Goal: Information Seeking & Learning: Compare options

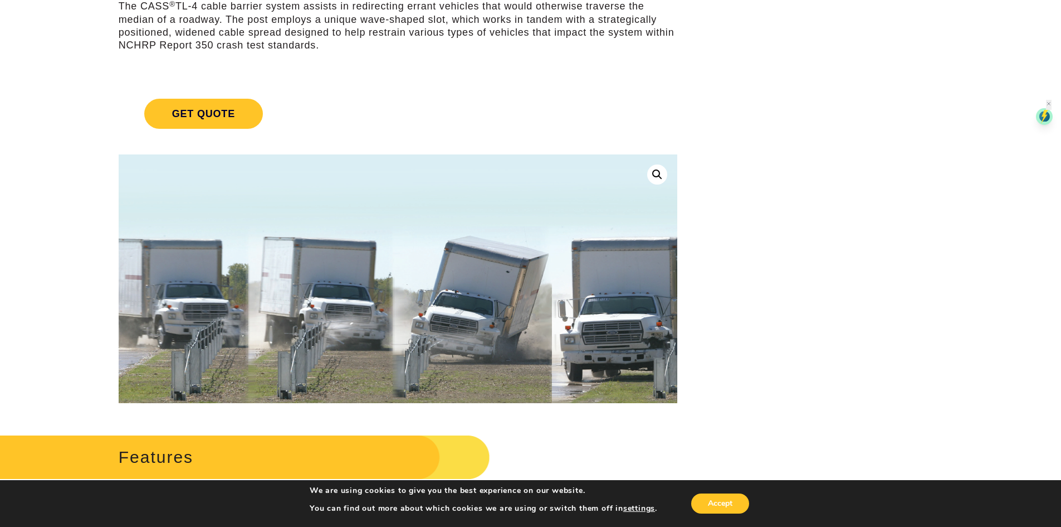
scroll to position [167, 0]
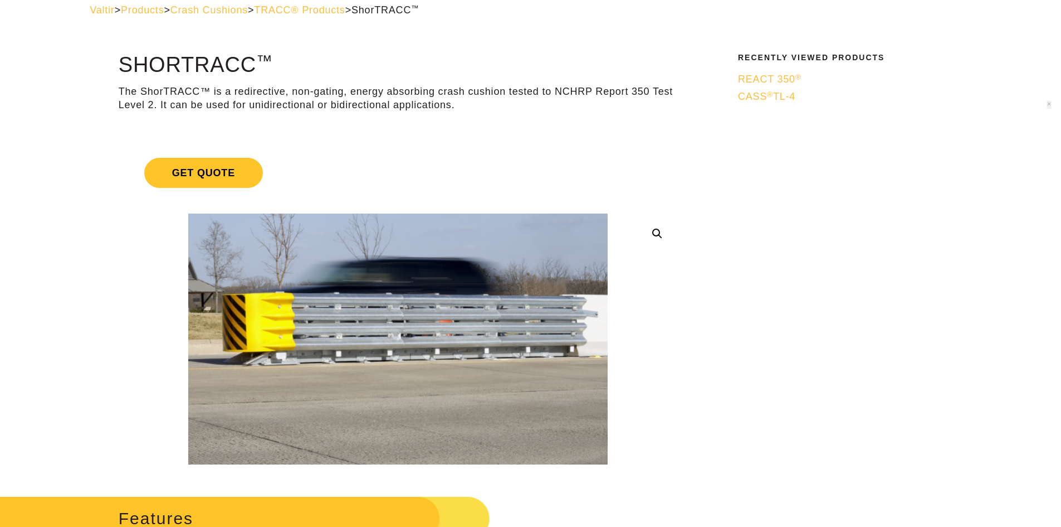
scroll to position [167, 0]
